Goal: Task Accomplishment & Management: Manage account settings

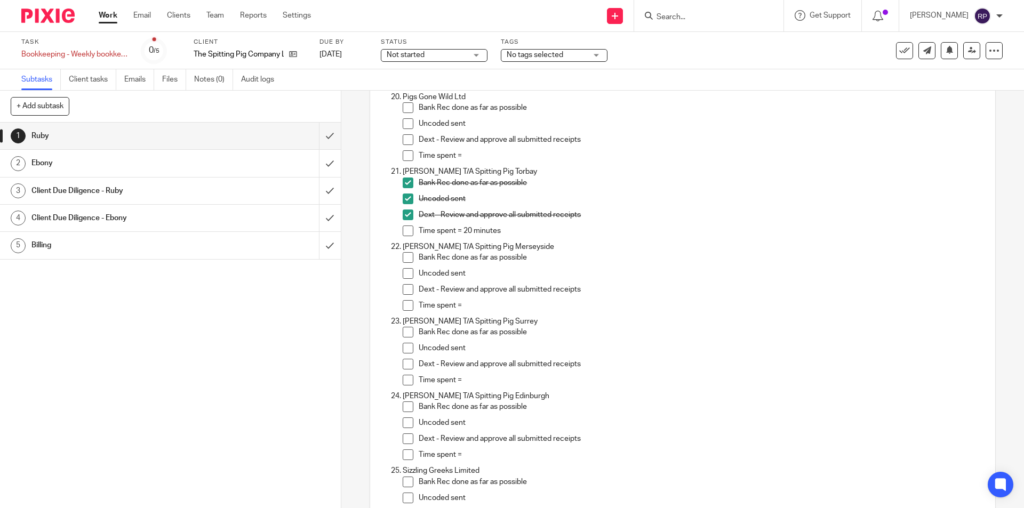
scroll to position [1562, 0]
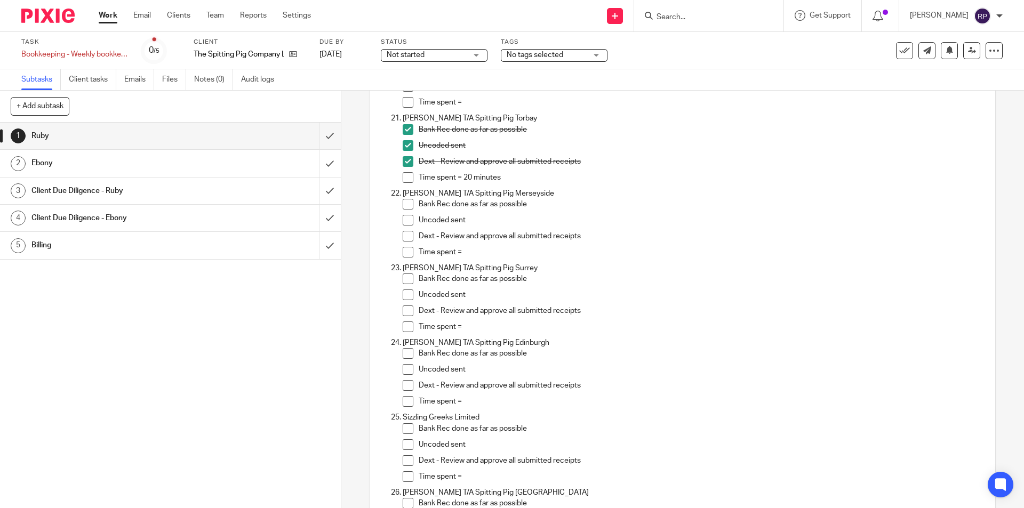
click at [407, 212] on li "Bank Rec done as far as possible" at bounding box center [693, 207] width 581 height 16
click at [403, 207] on span at bounding box center [408, 204] width 11 height 11
click at [405, 219] on span at bounding box center [408, 220] width 11 height 11
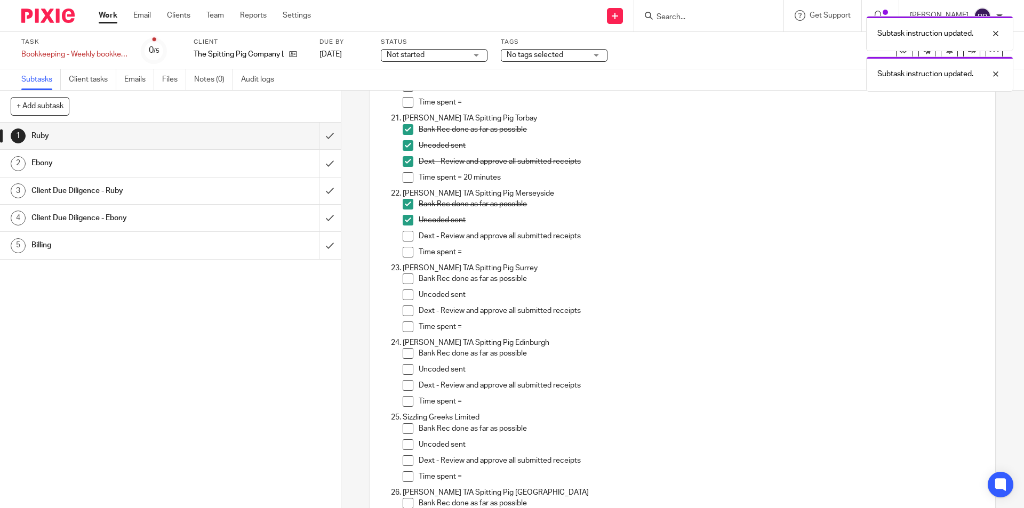
click at [407, 232] on span at bounding box center [408, 236] width 11 height 11
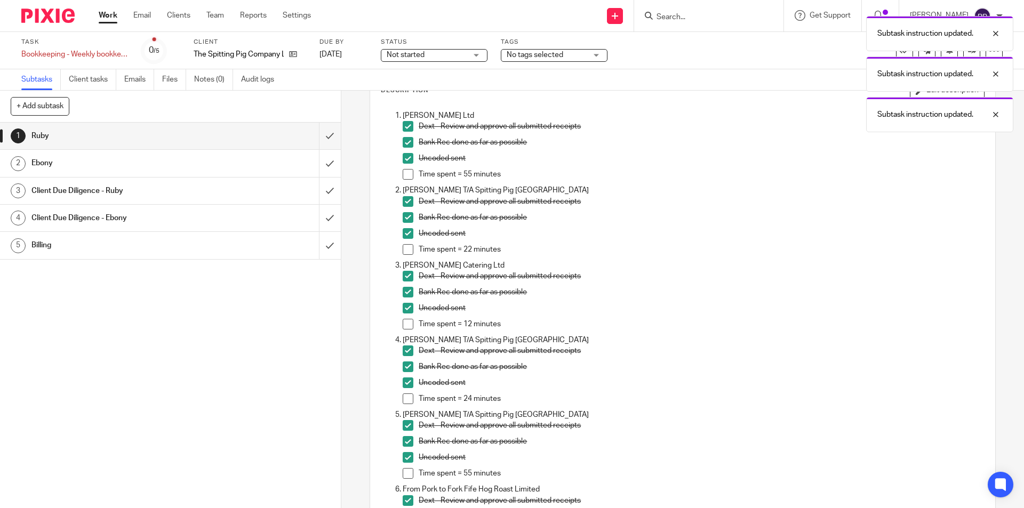
scroll to position [0, 0]
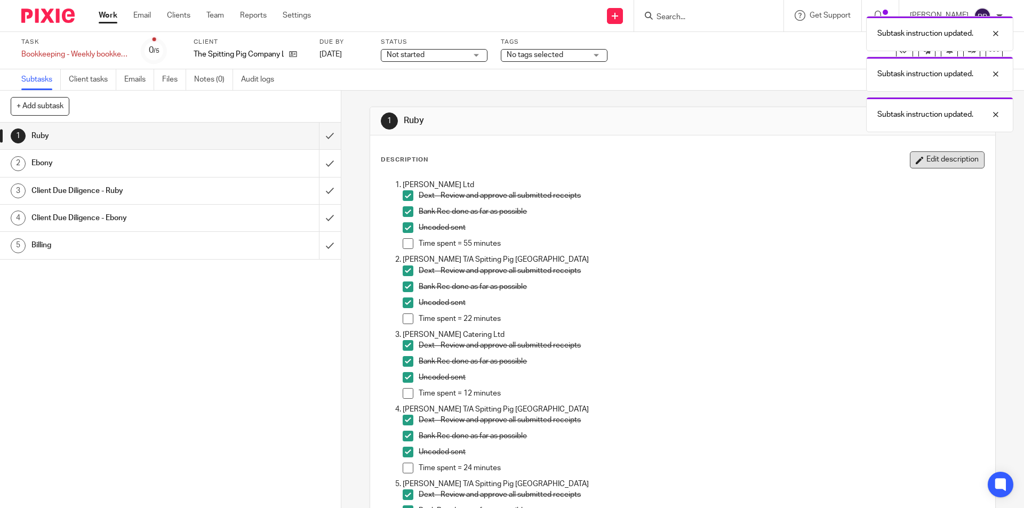
click at [910, 152] on button "Edit description" at bounding box center [947, 159] width 75 height 17
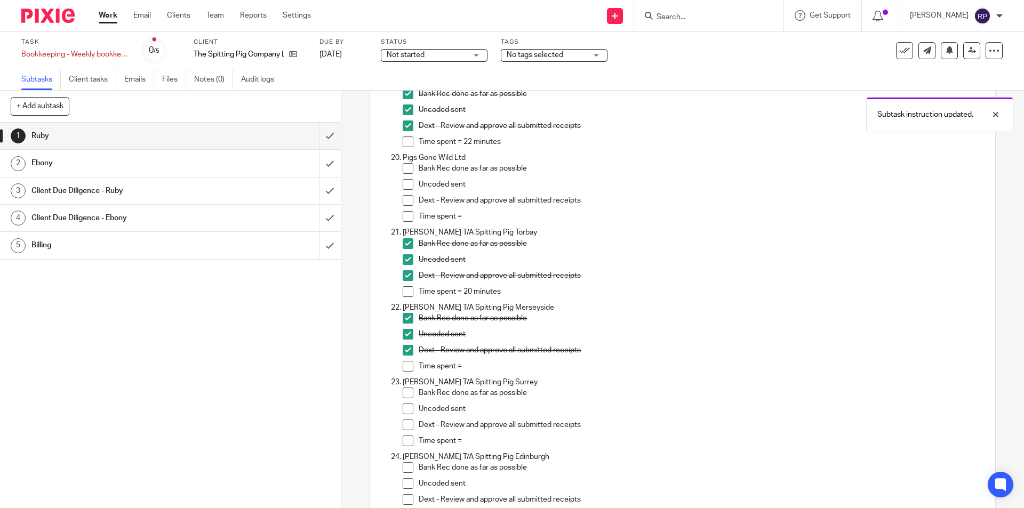
scroll to position [1493, 0]
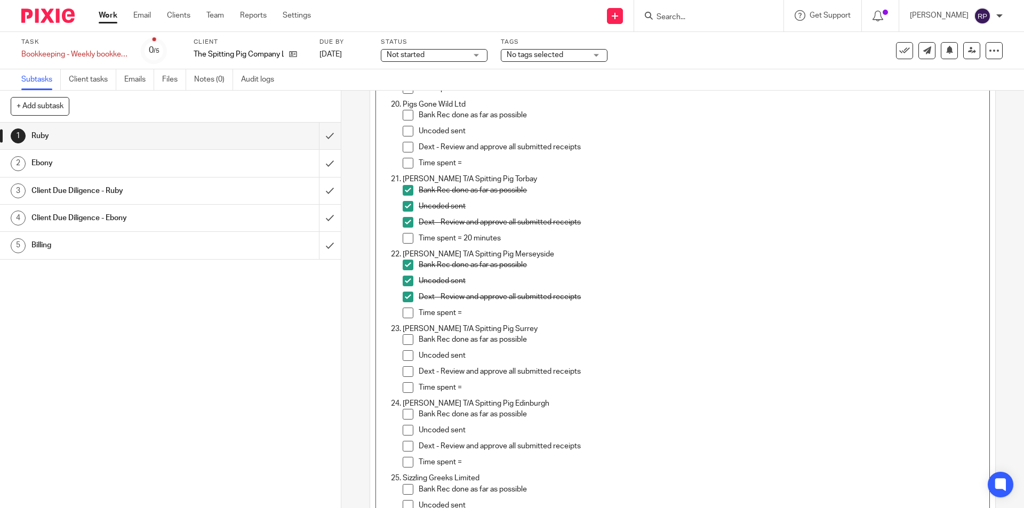
click at [475, 310] on p "Time spent =" at bounding box center [701, 313] width 565 height 11
click at [491, 315] on p "Time spent =" at bounding box center [701, 313] width 565 height 11
click at [486, 387] on p "Time spent =" at bounding box center [701, 387] width 565 height 11
click at [9, 232] on link "5 Billing" at bounding box center [159, 245] width 319 height 27
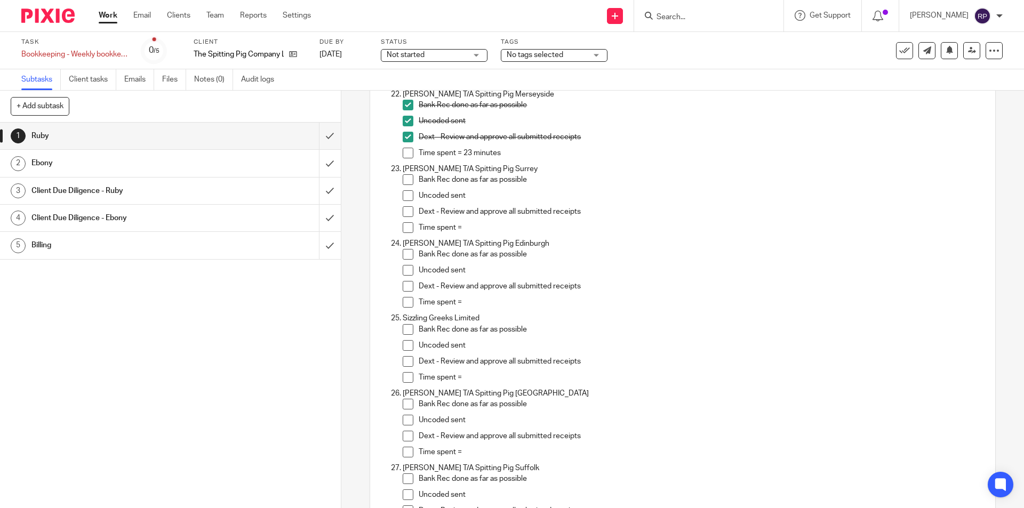
scroll to position [1780, 0]
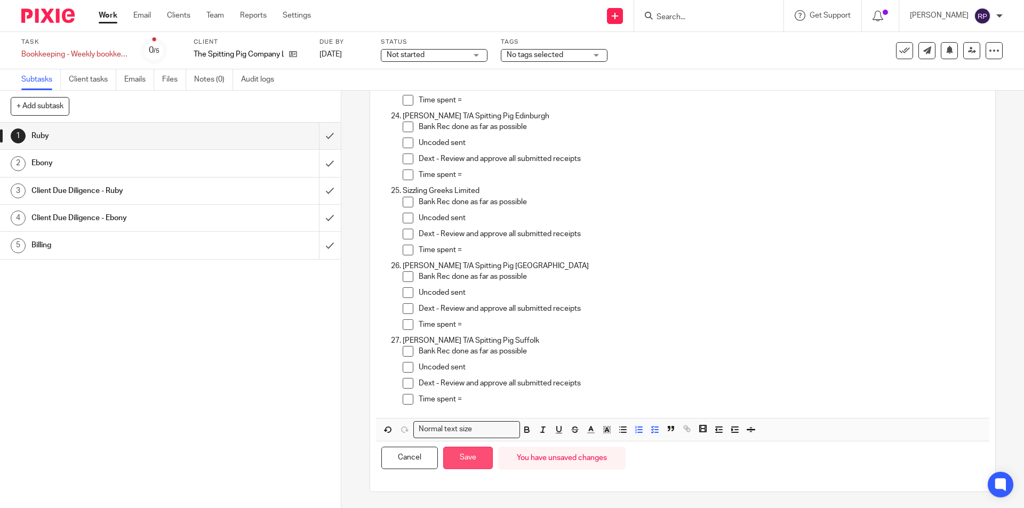
click at [472, 457] on button "Save" at bounding box center [468, 458] width 50 height 23
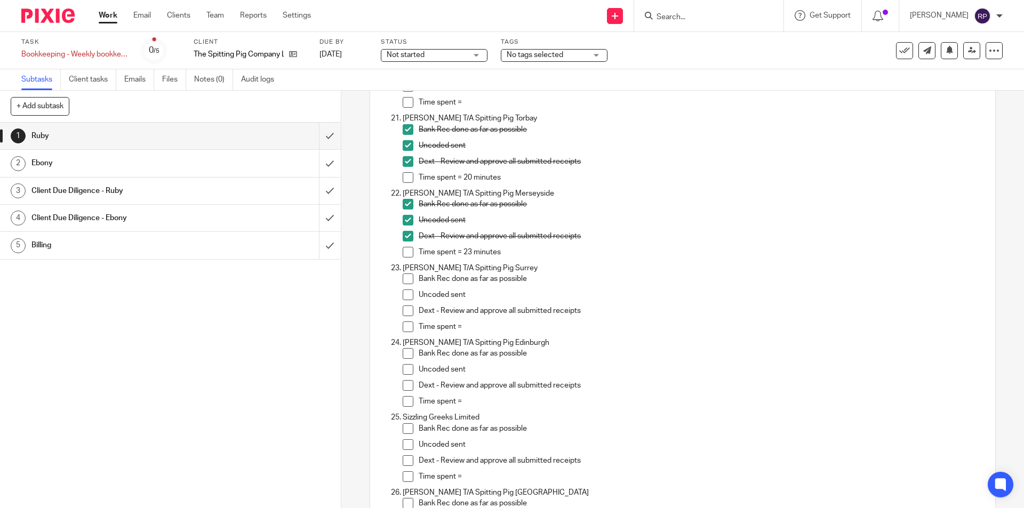
scroll to position [1669, 0]
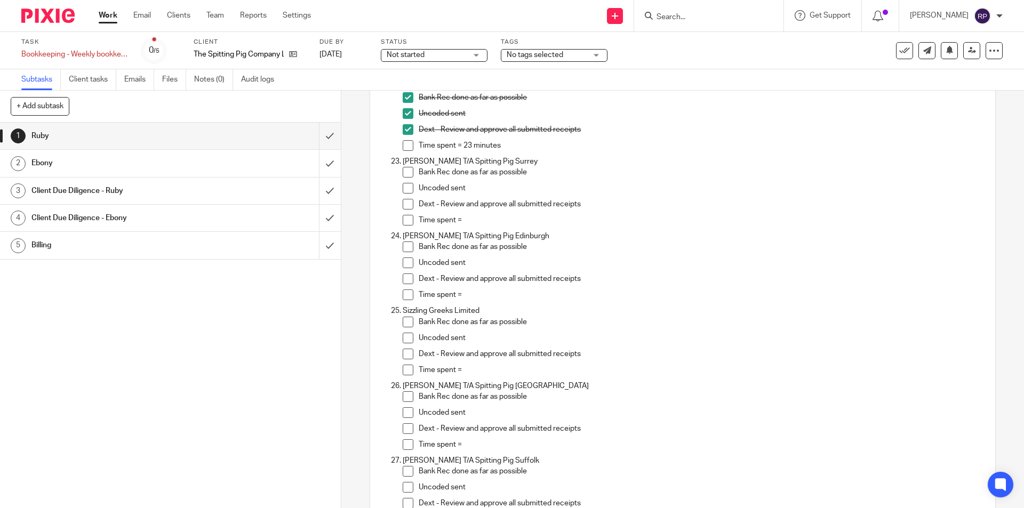
click at [403, 171] on span at bounding box center [408, 172] width 11 height 11
click at [403, 193] on span at bounding box center [408, 188] width 11 height 11
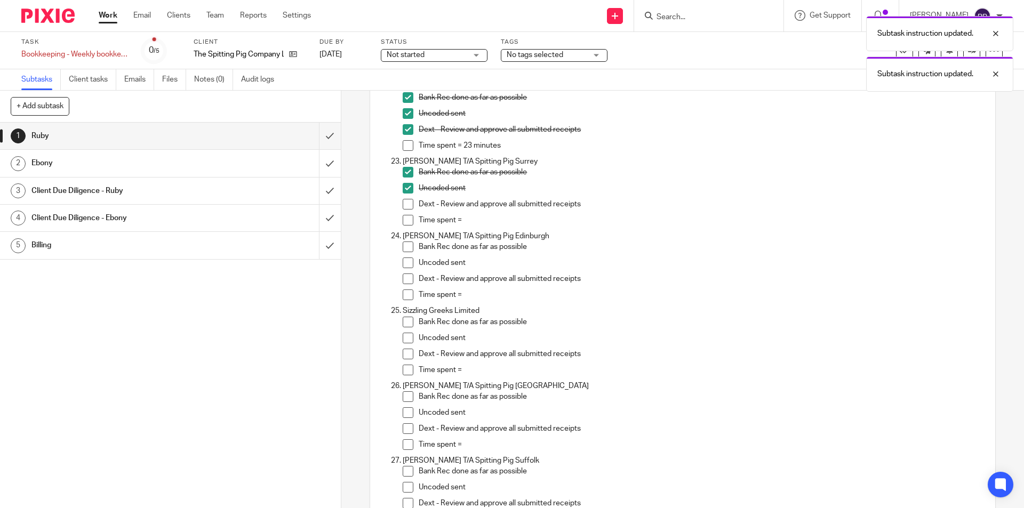
click at [405, 207] on span at bounding box center [408, 204] width 11 height 11
click at [469, 216] on p "Time spent =" at bounding box center [701, 220] width 565 height 11
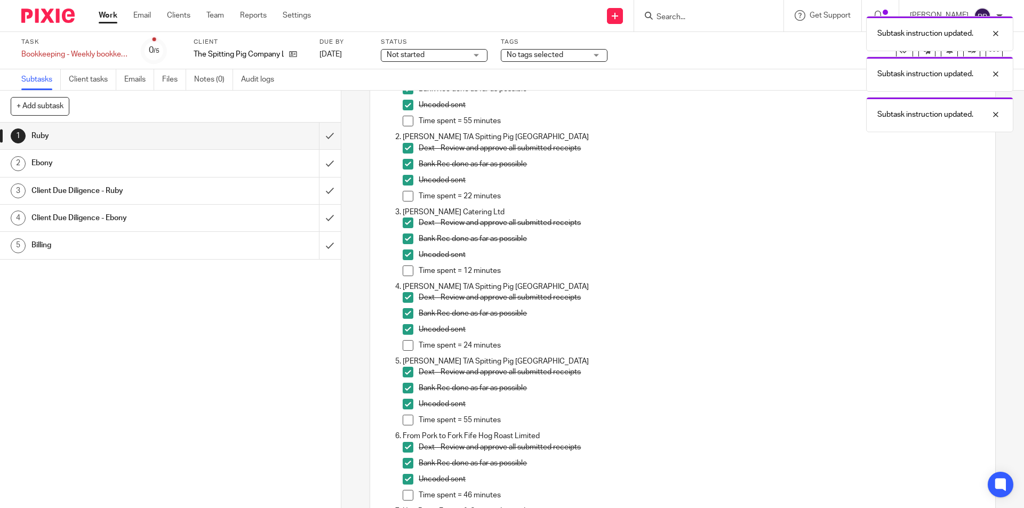
scroll to position [0, 0]
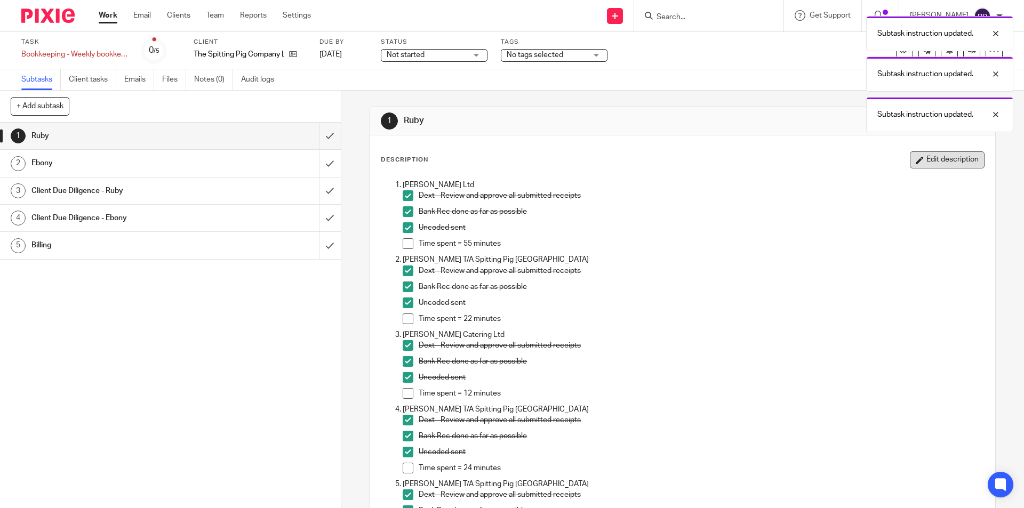
click at [936, 166] on button "Edit description" at bounding box center [947, 159] width 75 height 17
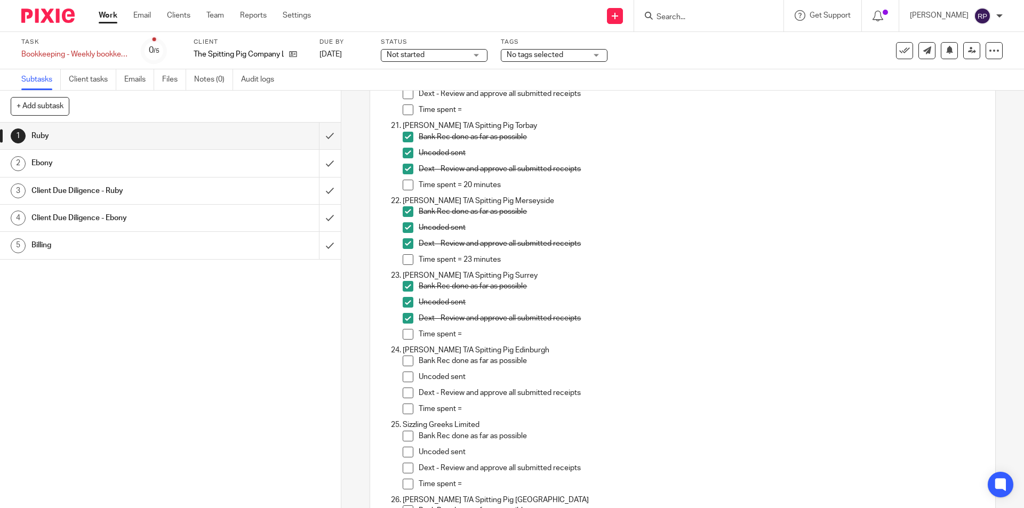
scroll to position [1599, 0]
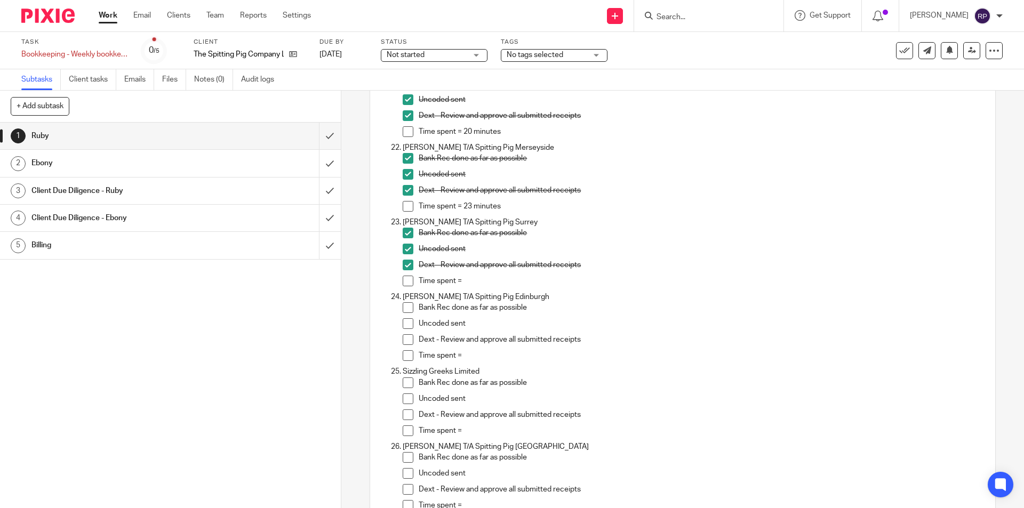
click at [484, 281] on p "Time spent =" at bounding box center [701, 281] width 565 height 11
click at [496, 279] on p "Time spent =" at bounding box center [701, 281] width 565 height 11
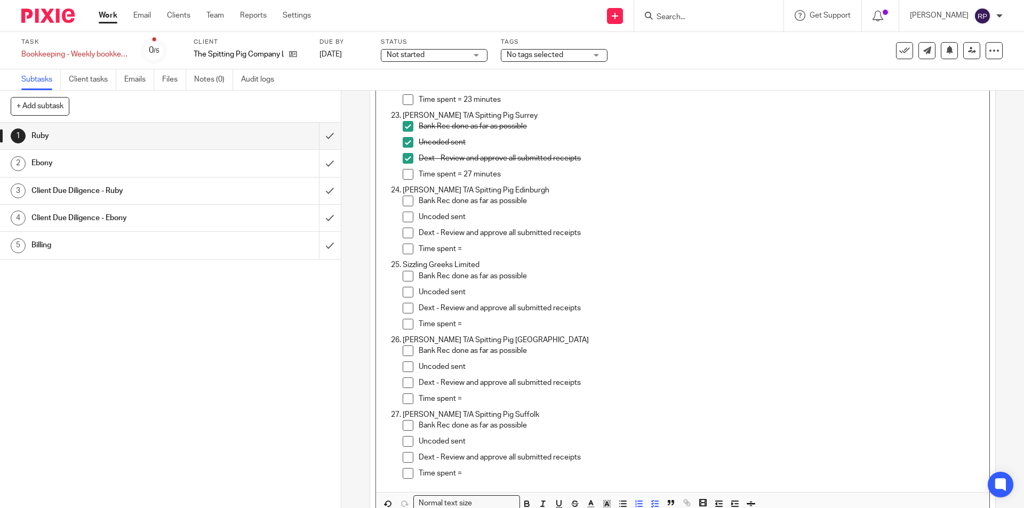
scroll to position [1780, 0]
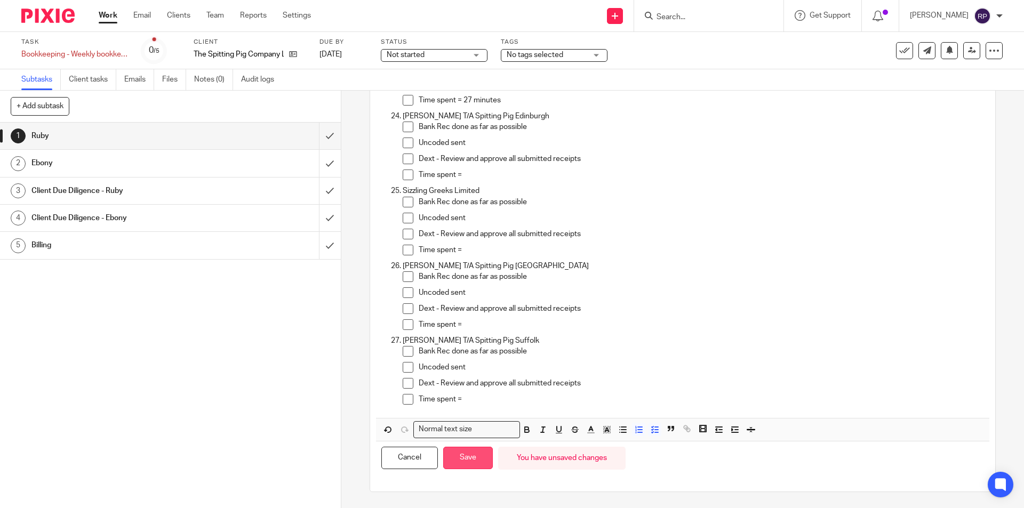
click at [465, 465] on button "Save" at bounding box center [468, 458] width 50 height 23
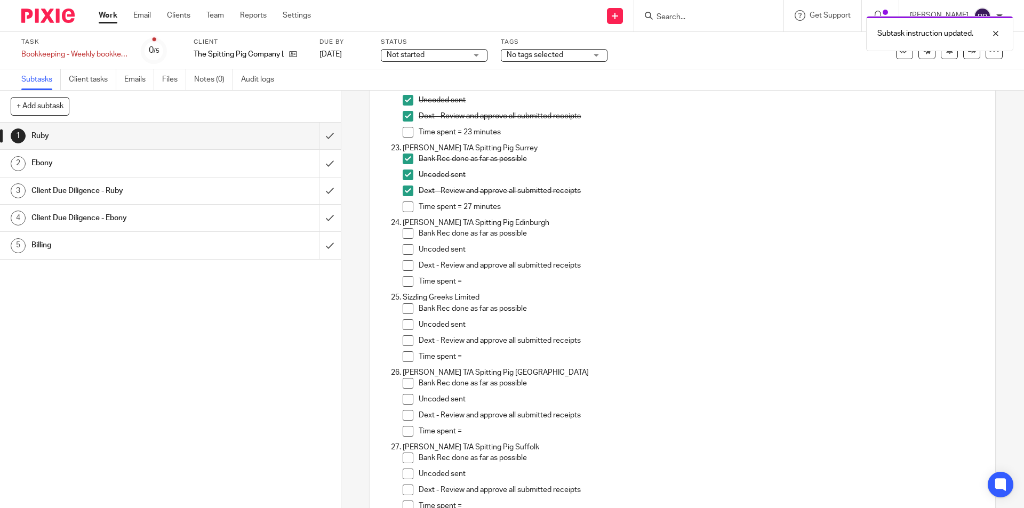
scroll to position [1735, 0]
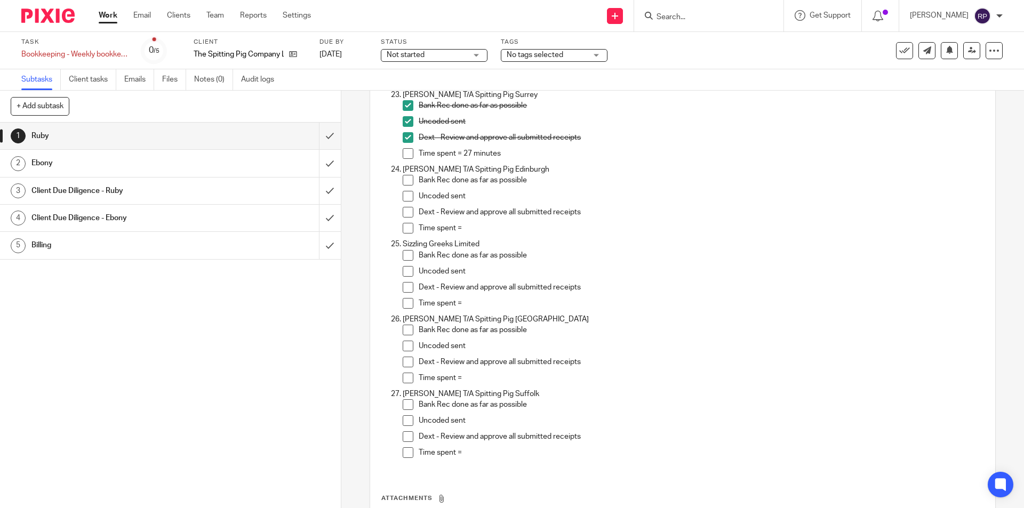
click at [709, 15] on input "Search" at bounding box center [703, 18] width 96 height 10
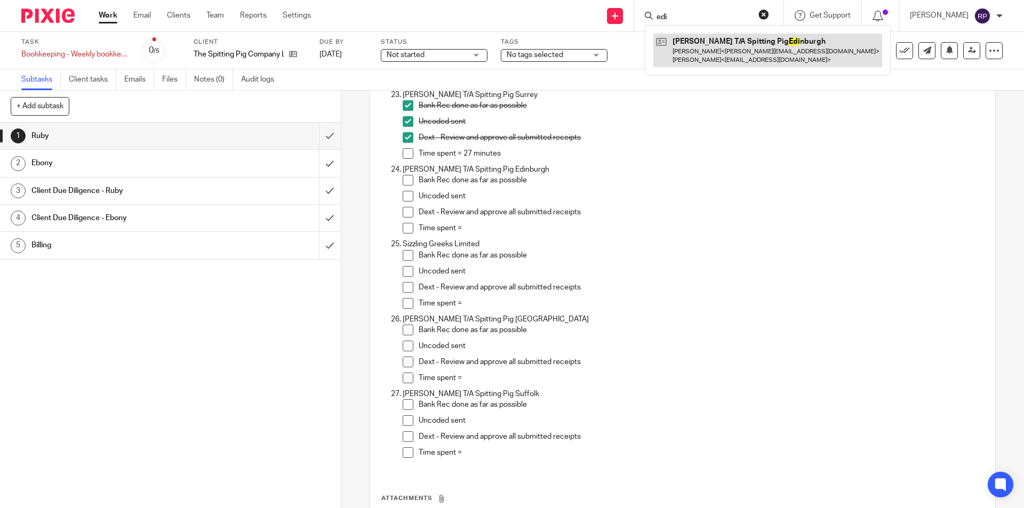
type input "edi"
click at [713, 48] on link at bounding box center [767, 50] width 229 height 33
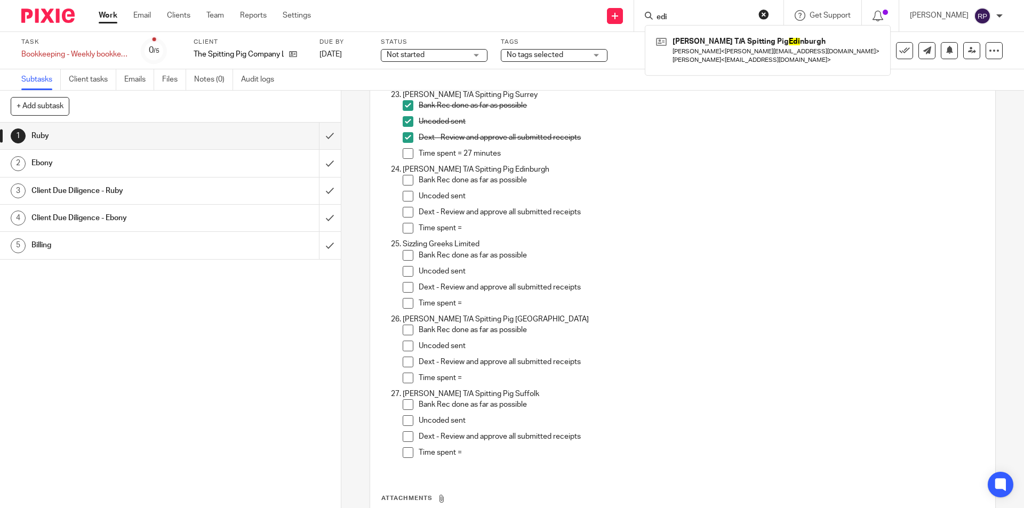
click at [658, 227] on p "Time spent =" at bounding box center [701, 228] width 565 height 11
click at [405, 180] on span at bounding box center [408, 180] width 11 height 11
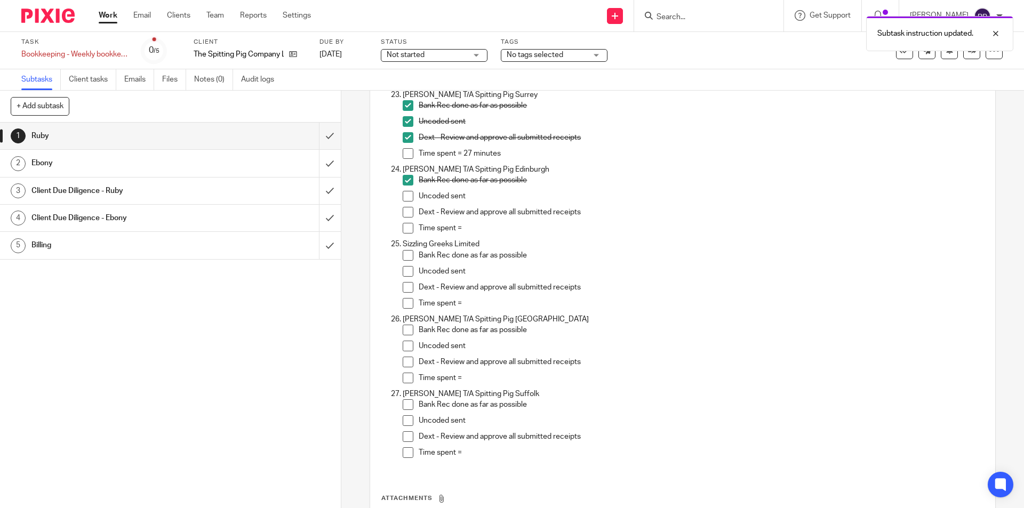
click at [403, 198] on span at bounding box center [408, 196] width 11 height 11
click at [405, 210] on span at bounding box center [408, 212] width 11 height 11
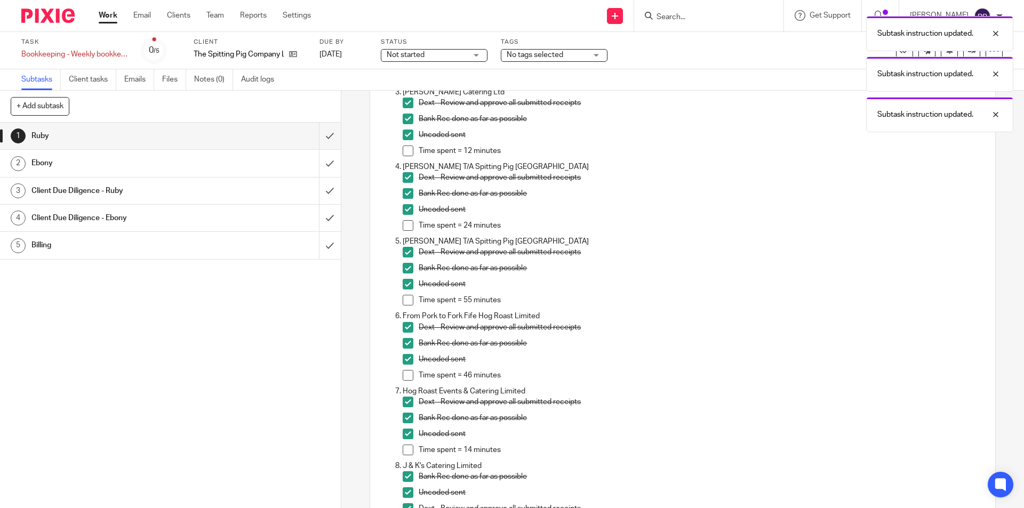
scroll to position [0, 0]
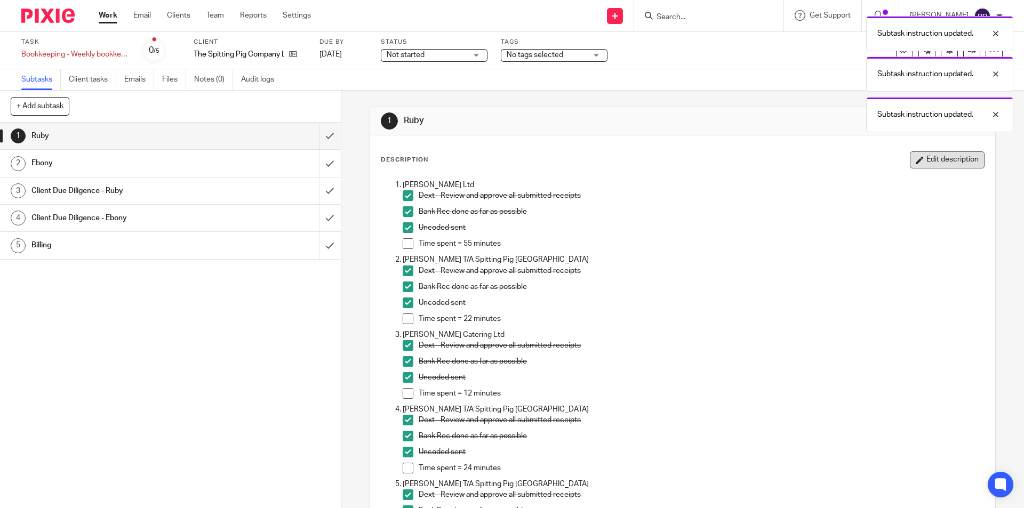
click at [912, 166] on button "Edit description" at bounding box center [947, 159] width 75 height 17
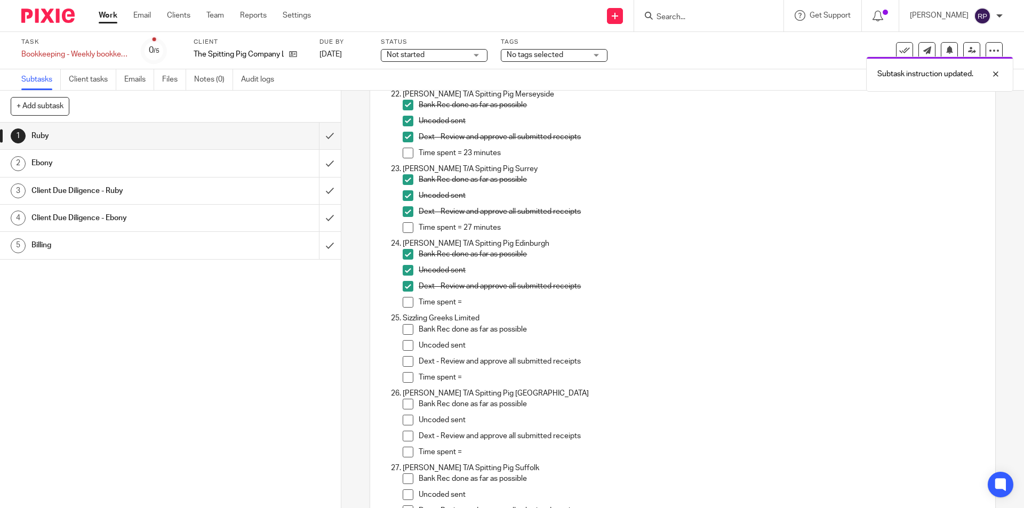
scroll to position [1780, 0]
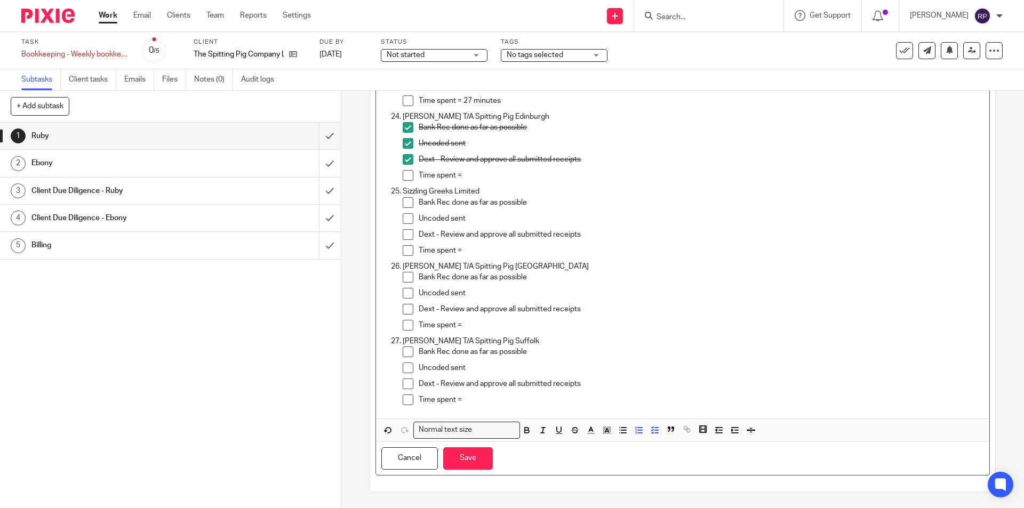
click at [468, 178] on p "Time spent =" at bounding box center [701, 175] width 565 height 11
click at [501, 180] on p "Time spent =" at bounding box center [701, 175] width 565 height 11
click at [472, 253] on p "Time spent =" at bounding box center [701, 250] width 565 height 11
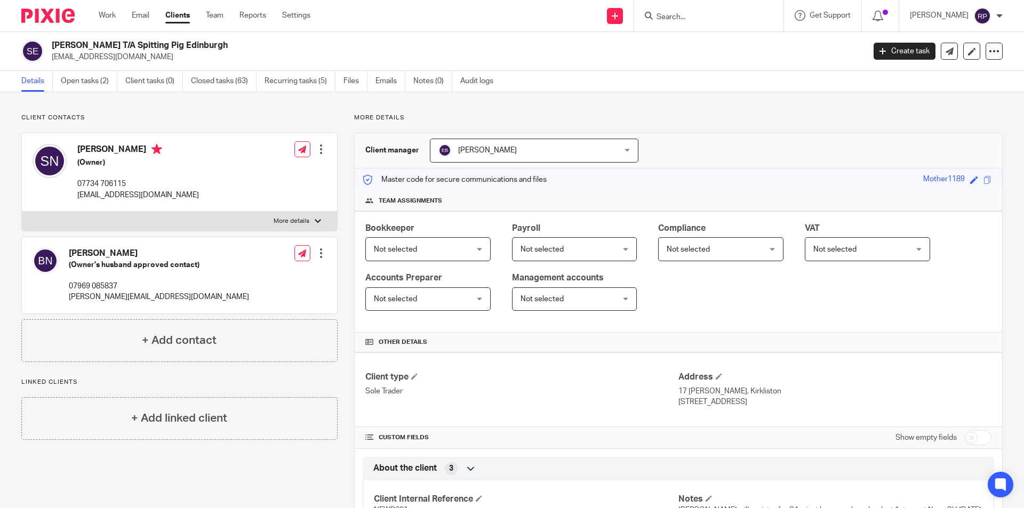
drag, startPoint x: 168, startPoint y: 52, endPoint x: 52, endPoint y: 54, distance: 116.2
click at [52, 54] on p "[EMAIL_ADDRESS][DOMAIN_NAME]" at bounding box center [455, 57] width 806 height 11
copy p "[EMAIL_ADDRESS][DOMAIN_NAME]"
